Goal: Find specific page/section: Find specific page/section

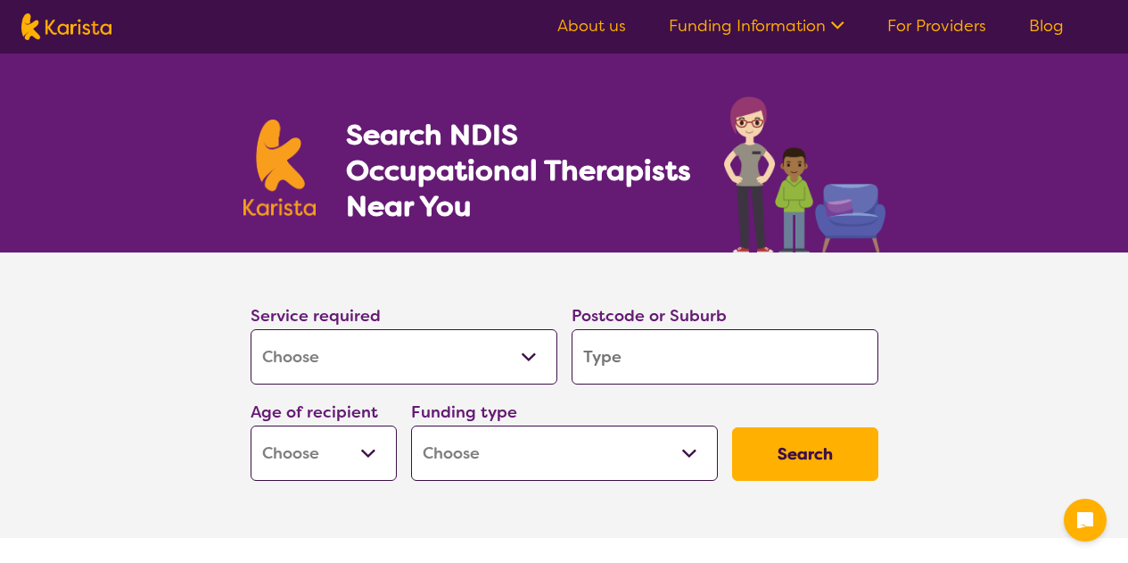
select select "[MEDICAL_DATA]"
click at [203, 391] on section "Service required Allied Health Assistant Assessment ([MEDICAL_DATA] or [MEDICAL…" at bounding box center [564, 394] width 1128 height 285
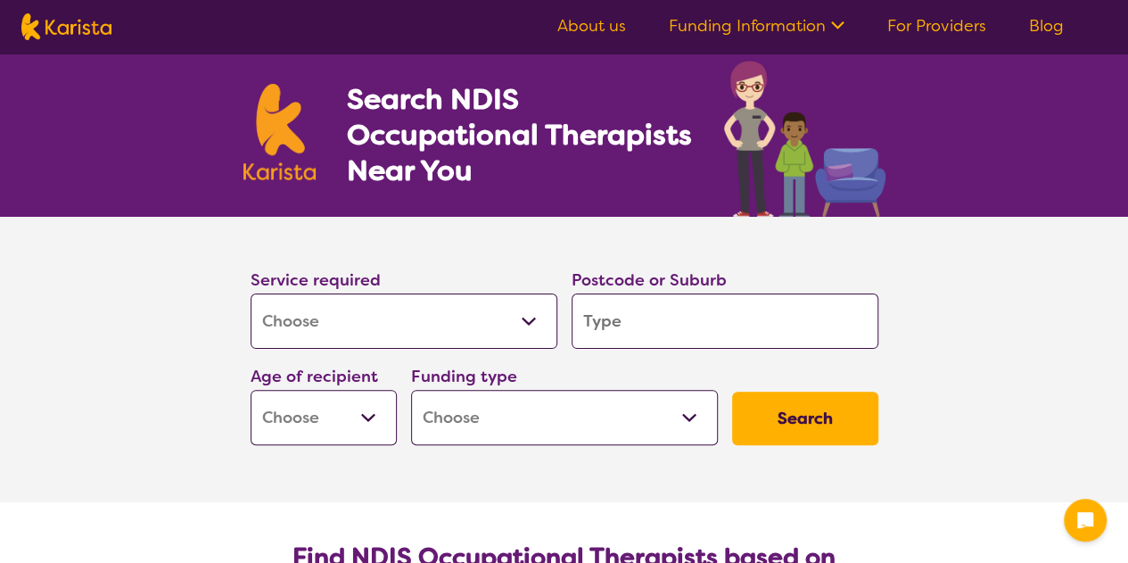
scroll to position [143, 0]
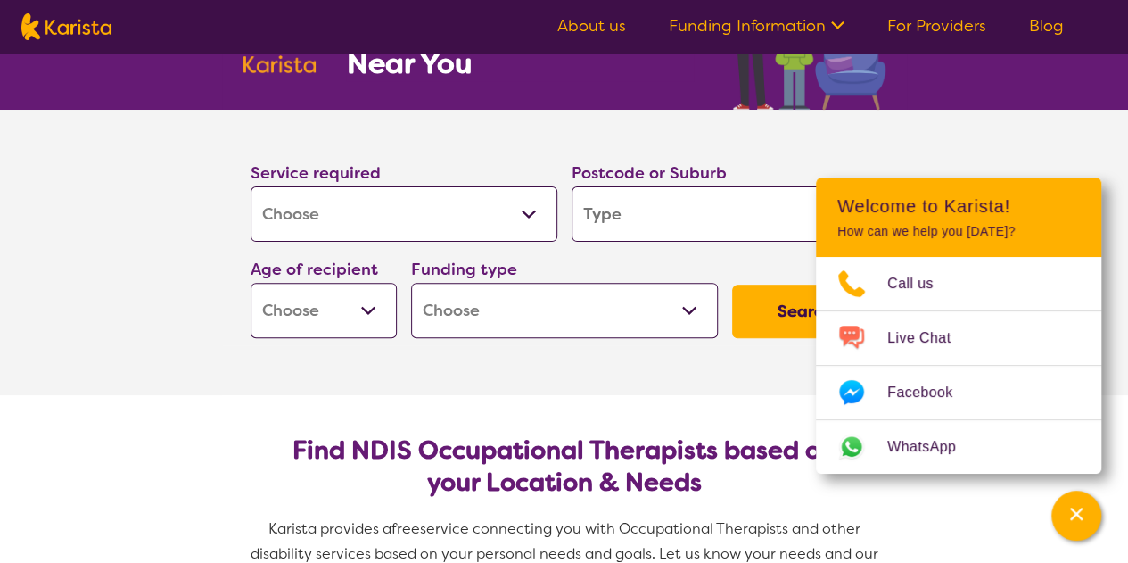
click at [640, 221] on input "search" at bounding box center [725, 213] width 307 height 55
type input "b"
type input "ba"
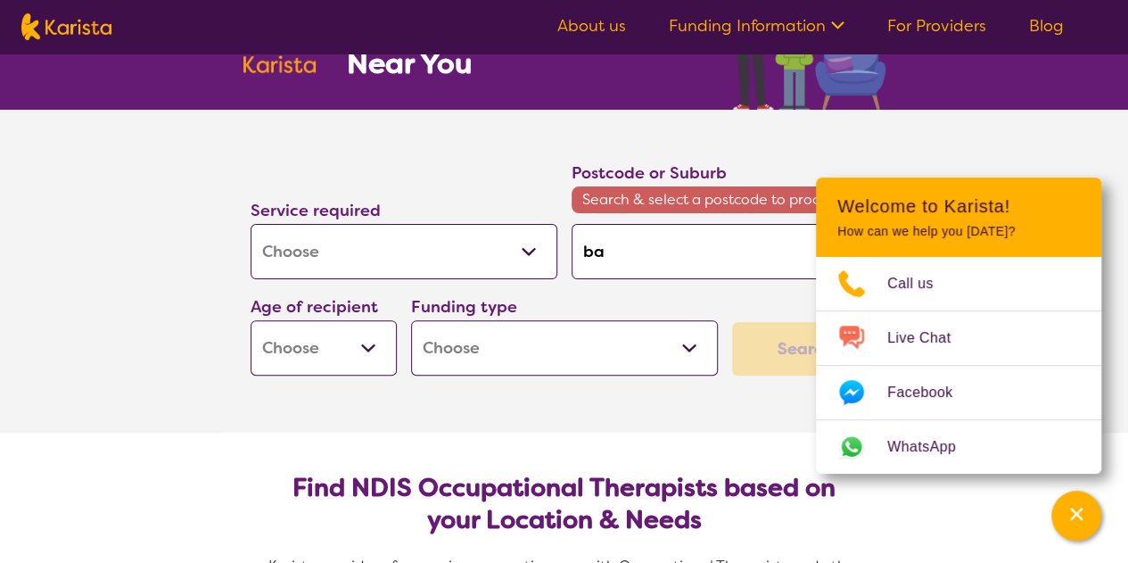
type input "bai"
type input "[PERSON_NAME]"
type input "bairn"
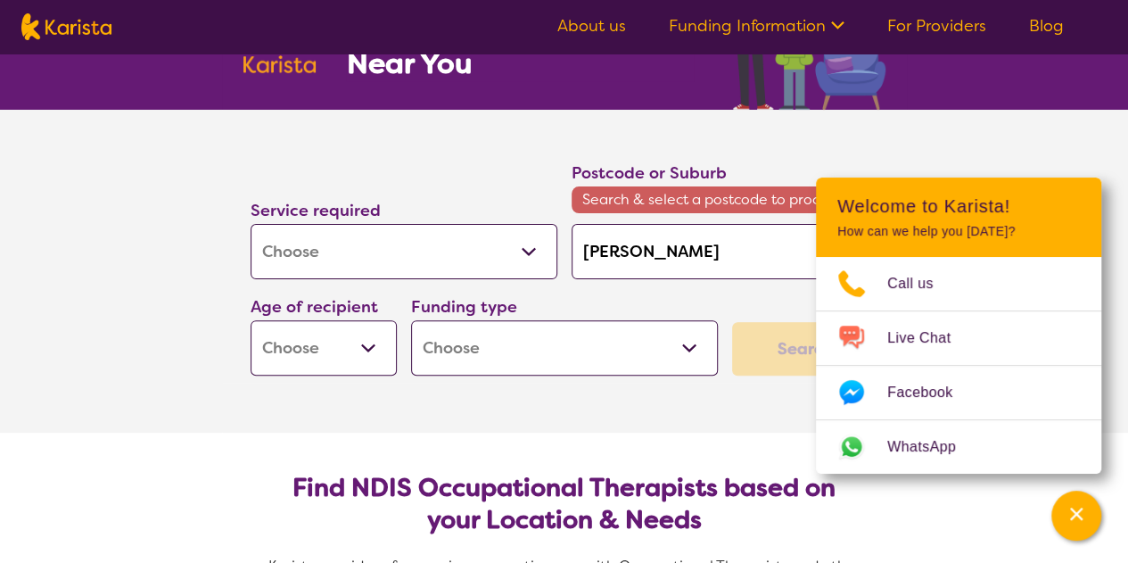
type input "bairn"
type input "bairns"
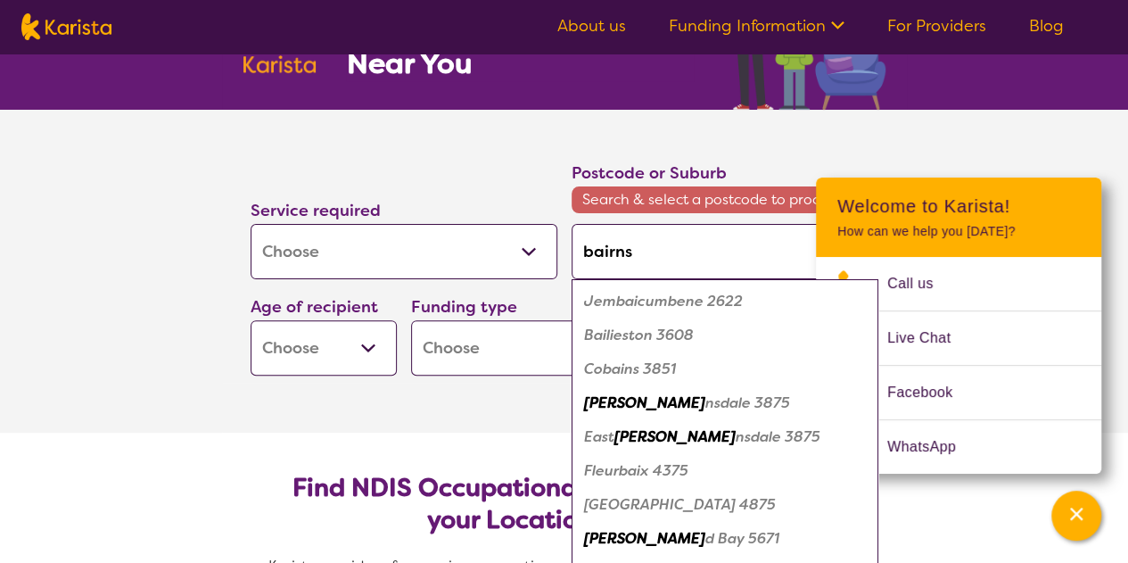
type input "bairnsd"
type input "bairnsda"
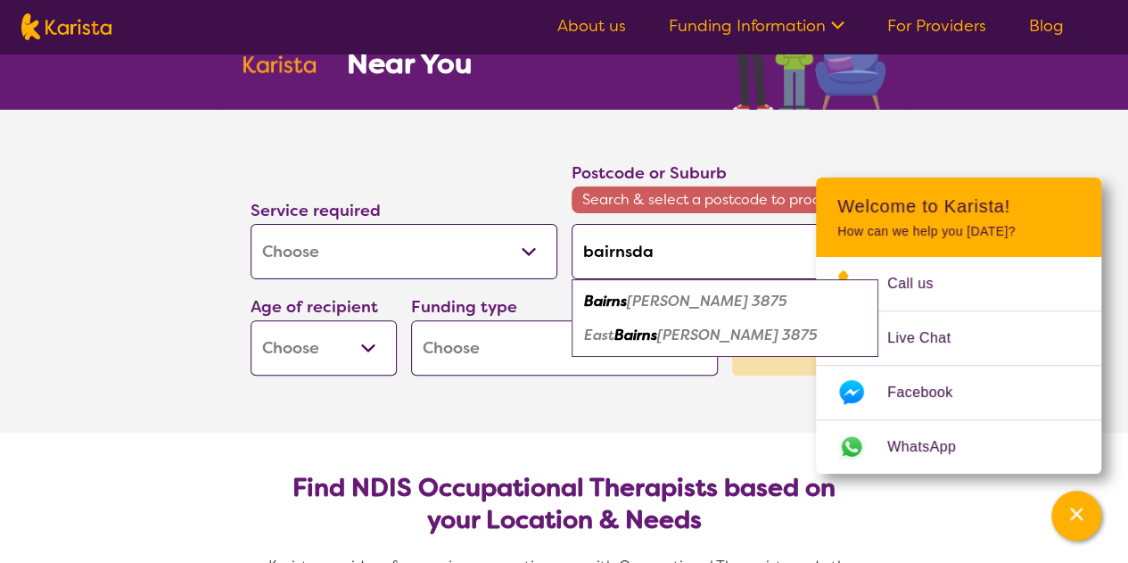
type input "bairnsdal"
type input "bairnsdale"
click at [630, 309] on em "[GEOGRAPHIC_DATA]" at bounding box center [660, 301] width 152 height 19
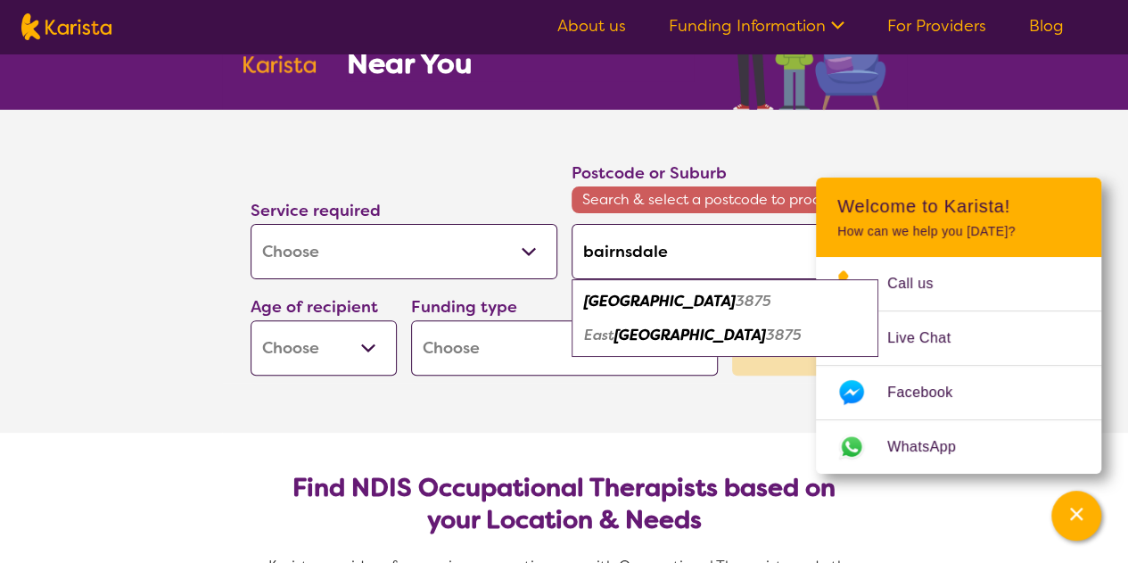
type input "3875"
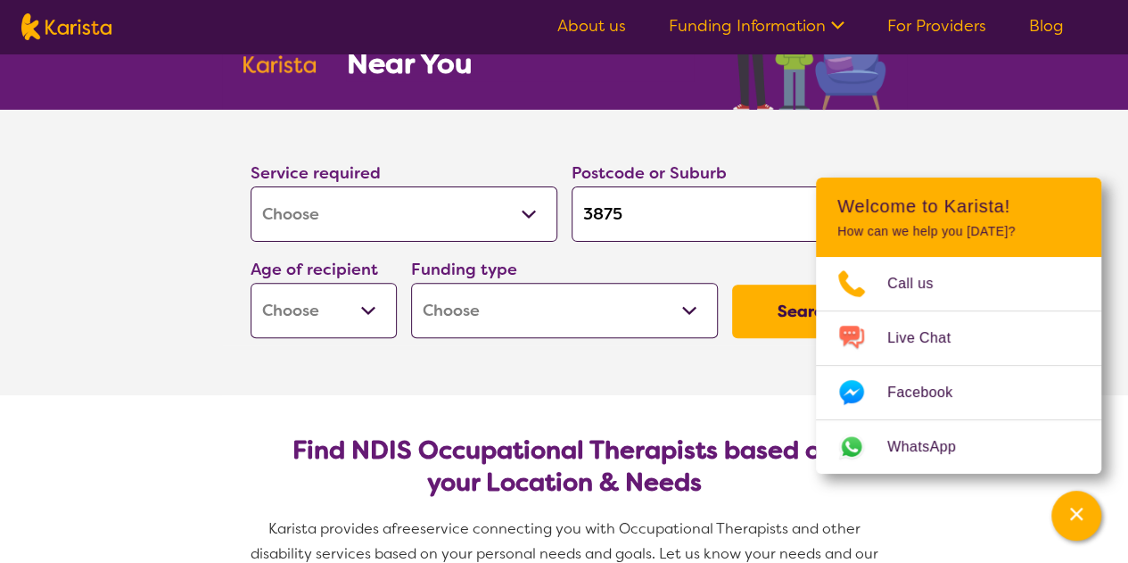
click at [754, 317] on button "Search" at bounding box center [805, 310] width 146 height 53
click at [140, 358] on section "Service required Allied Health Assistant Assessment ([MEDICAL_DATA] or [MEDICAL…" at bounding box center [564, 252] width 1128 height 285
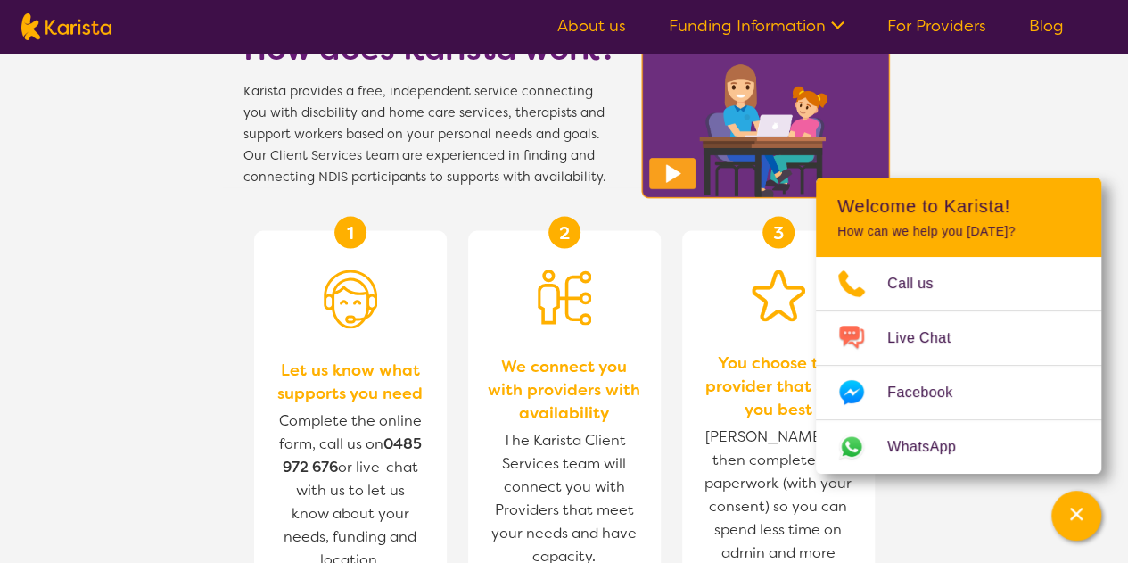
scroll to position [1819, 0]
